Goal: Find specific page/section: Find specific page/section

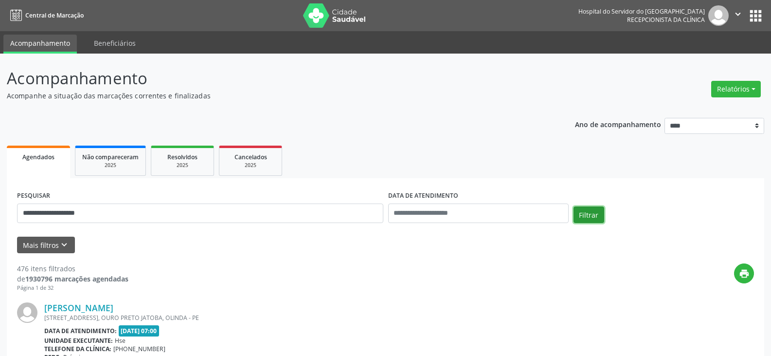
click at [585, 213] on button "Filtrar" at bounding box center [588, 214] width 31 height 17
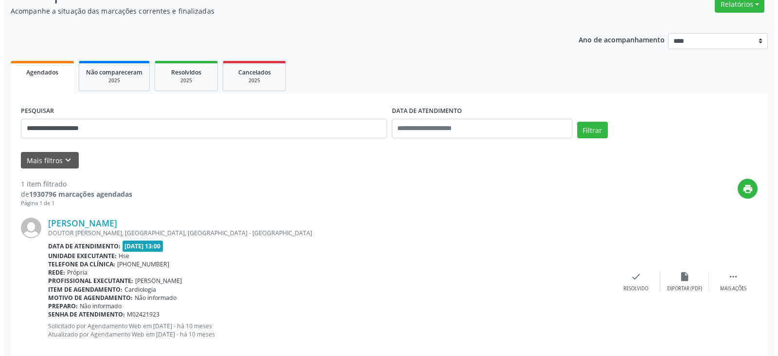
scroll to position [102, 0]
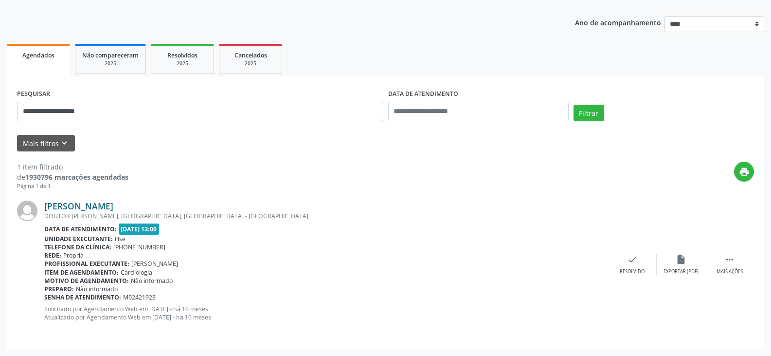
click at [113, 206] on link "[PERSON_NAME]" at bounding box center [78, 205] width 69 height 11
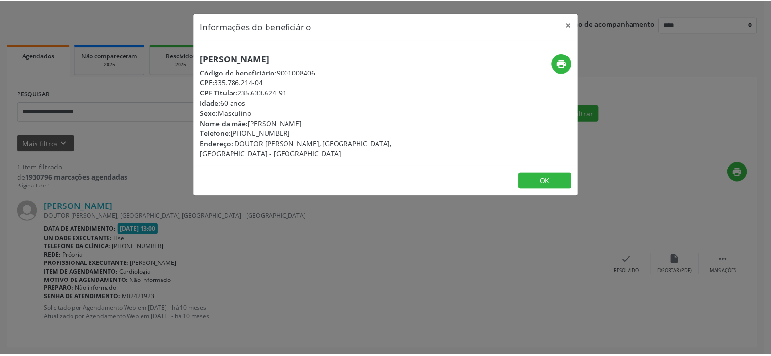
scroll to position [0, 0]
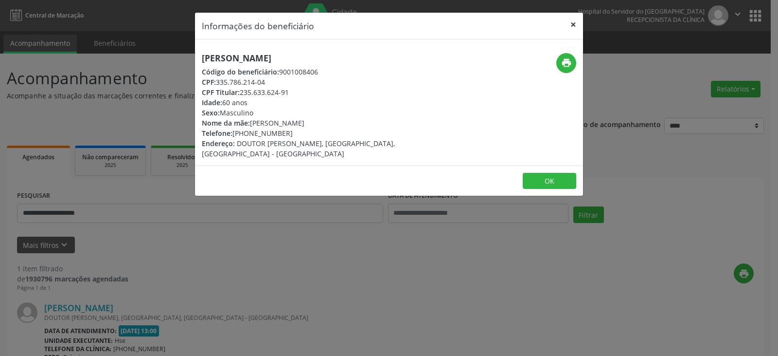
click at [574, 22] on button "×" at bounding box center [573, 25] width 19 height 24
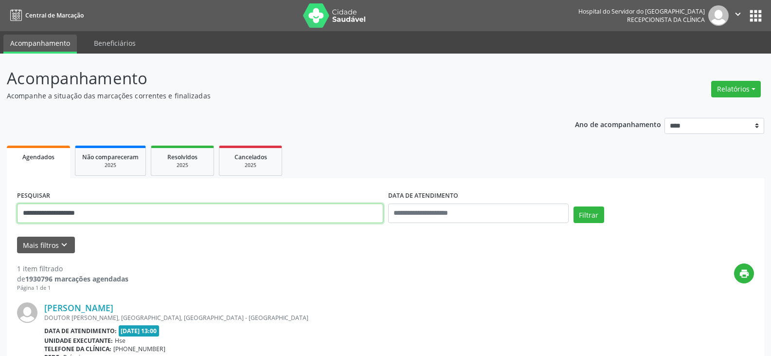
click at [233, 213] on input "**********" at bounding box center [200, 212] width 366 height 19
type input "*"
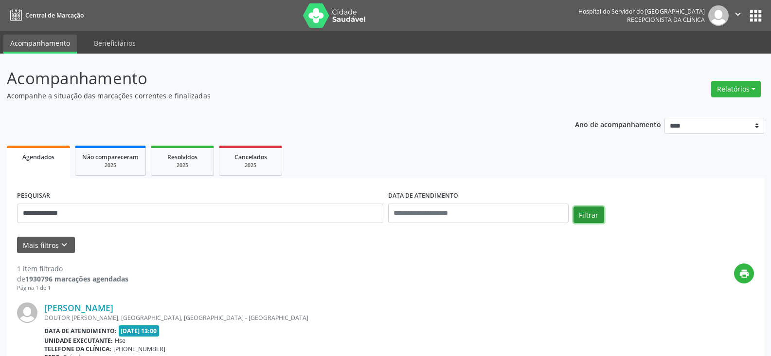
click at [593, 218] on button "Filtrar" at bounding box center [588, 214] width 31 height 17
click at [89, 308] on link "[PERSON_NAME] de Alencar" at bounding box center [102, 307] width 116 height 11
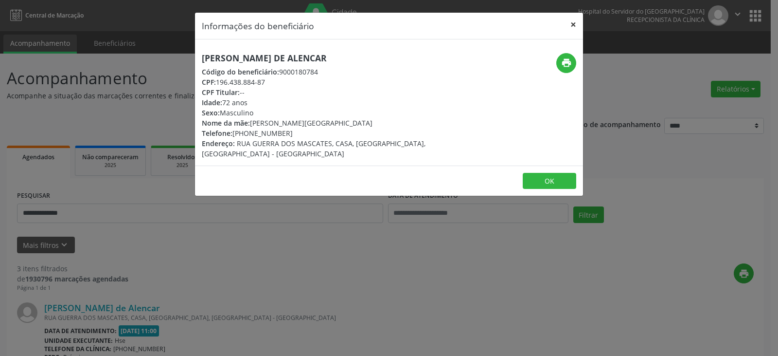
click at [575, 23] on button "×" at bounding box center [573, 25] width 19 height 24
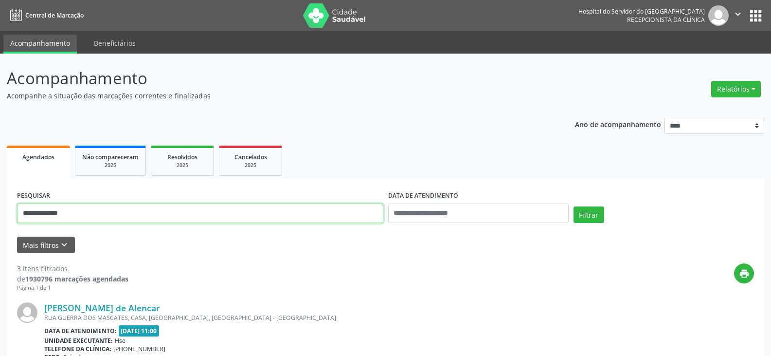
click at [98, 214] on input "**********" at bounding box center [200, 212] width 366 height 19
type input "*"
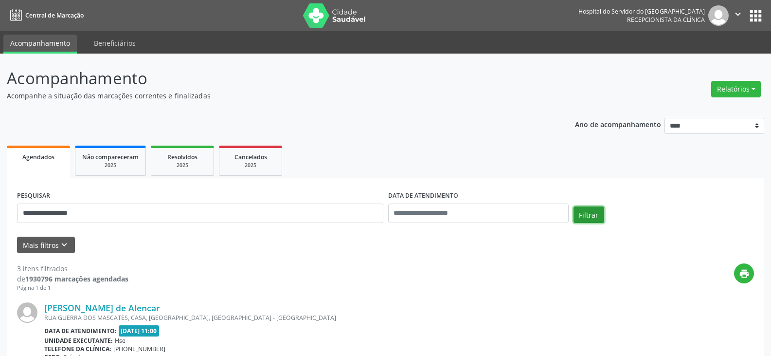
click at [587, 218] on button "Filtrar" at bounding box center [588, 214] width 31 height 17
click at [112, 306] on link "[PERSON_NAME]" at bounding box center [78, 307] width 69 height 11
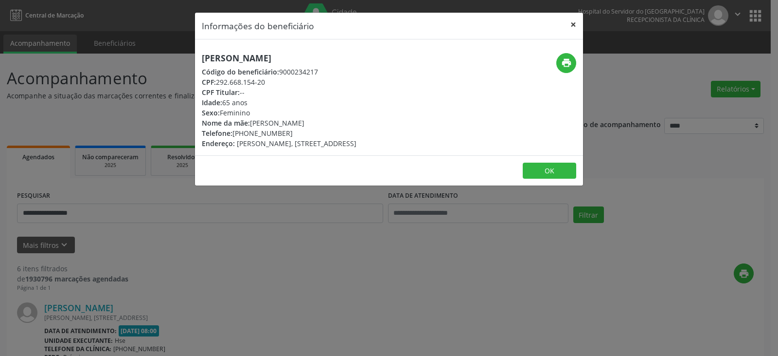
click at [573, 24] on button "×" at bounding box center [573, 25] width 19 height 24
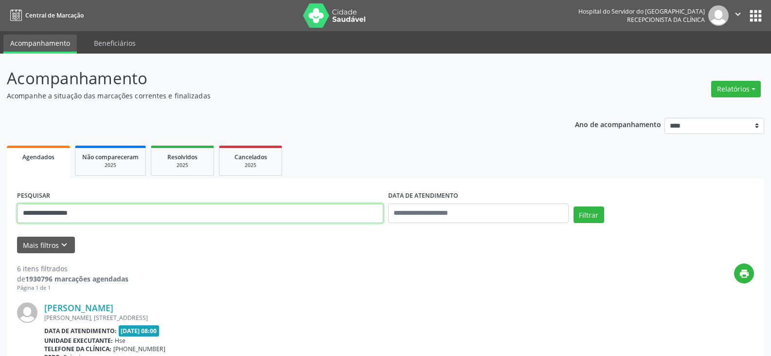
click at [124, 212] on input "**********" at bounding box center [200, 212] width 366 height 19
type input "*"
type input "**********"
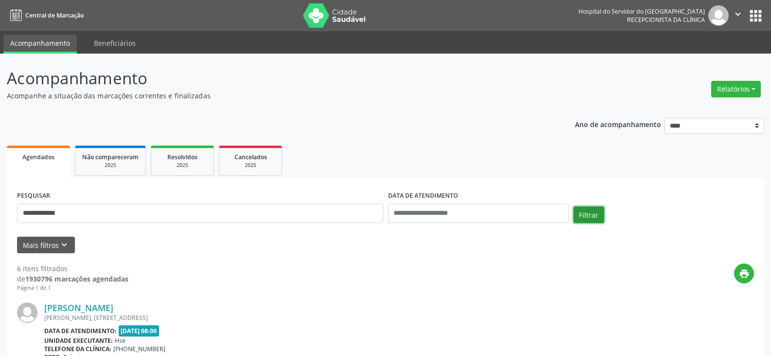
click at [590, 213] on button "Filtrar" at bounding box center [588, 214] width 31 height 17
click at [113, 307] on link "[PERSON_NAME]" at bounding box center [78, 307] width 69 height 11
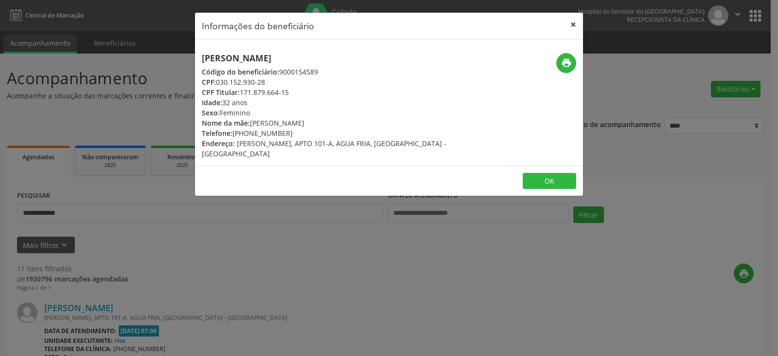
click at [573, 23] on button "×" at bounding box center [573, 25] width 19 height 24
